Goal: Transaction & Acquisition: Purchase product/service

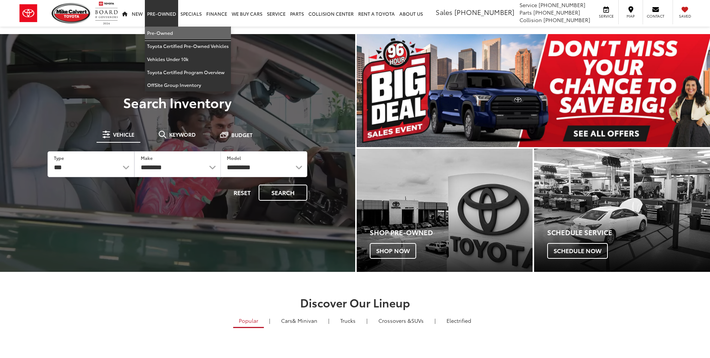
click at [166, 36] on link "Pre-Owned" at bounding box center [188, 33] width 86 height 13
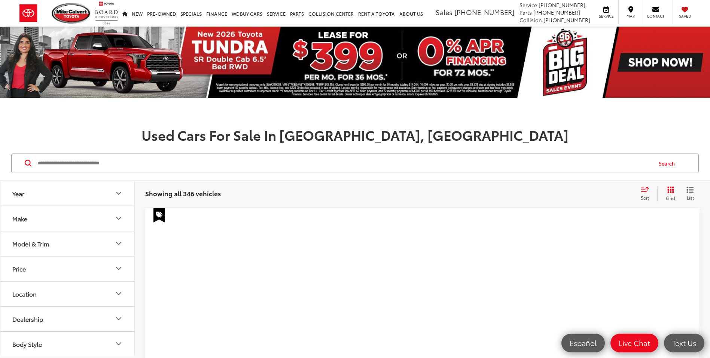
click at [256, 166] on input "Search by Make, Model, or Keyword" at bounding box center [344, 163] width 614 height 18
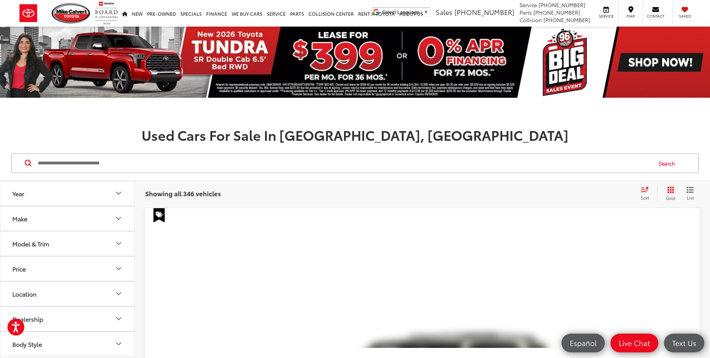
paste input "**********"
type input "**********"
